Goal: Navigation & Orientation: Find specific page/section

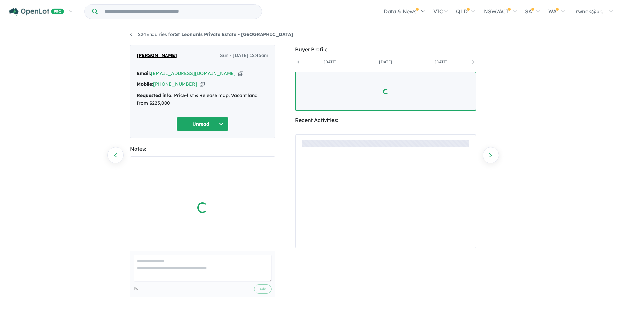
scroll to position [0, 771]
click at [82, 109] on div "224 Enquiries for St Leonards Private Estate - [GEOGRAPHIC_DATA] Previous enqui…" at bounding box center [311, 168] width 622 height 289
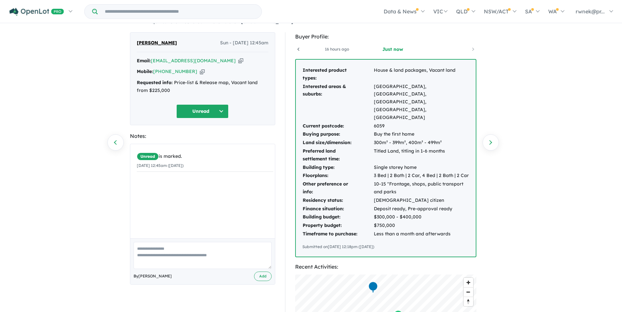
scroll to position [0, 0]
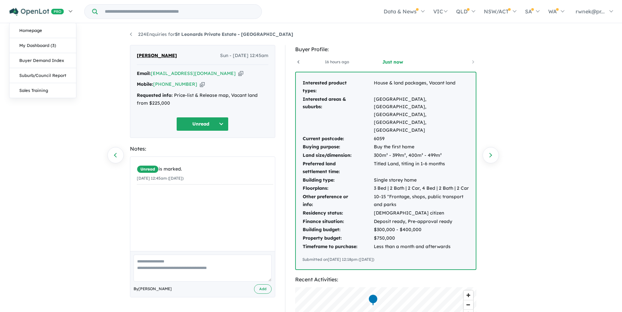
click at [27, 11] on img at bounding box center [36, 12] width 54 height 8
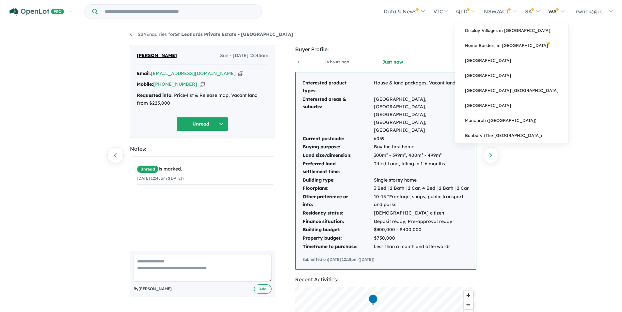
click at [550, 11] on link "WA" at bounding box center [555, 11] width 25 height 23
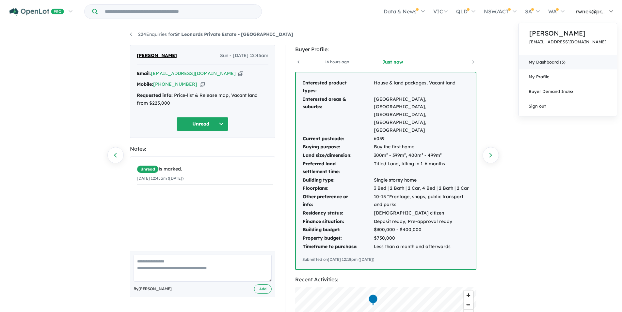
click at [551, 60] on link "My Dashboard (3)" at bounding box center [567, 62] width 98 height 15
